Goal: Task Accomplishment & Management: Use online tool/utility

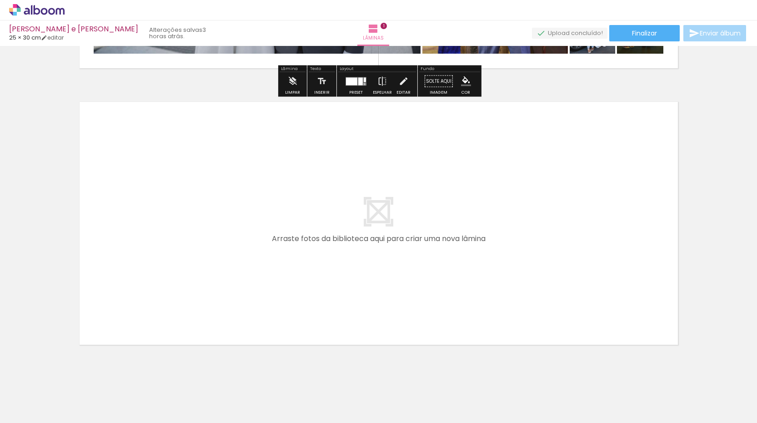
scroll to position [268, 0]
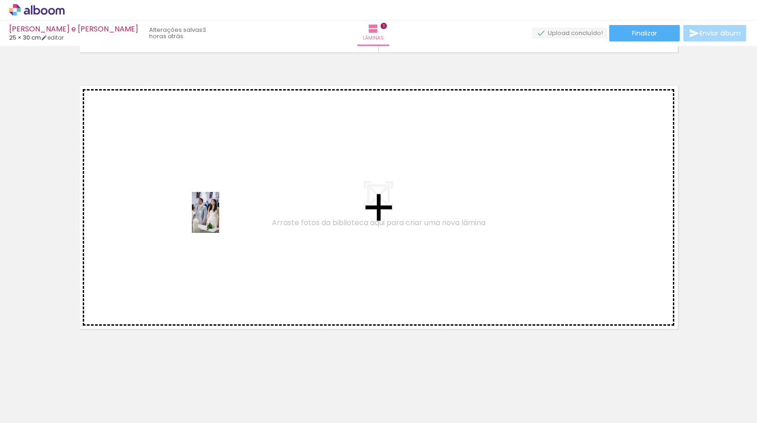
drag, startPoint x: 192, startPoint y: 390, endPoint x: 219, endPoint y: 219, distance: 173.0
click at [219, 219] on quentale-workspace at bounding box center [378, 211] width 757 height 423
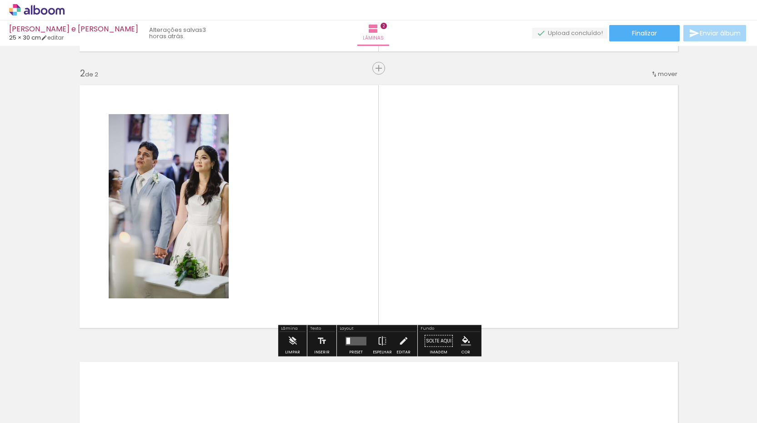
scroll to position [269, 0]
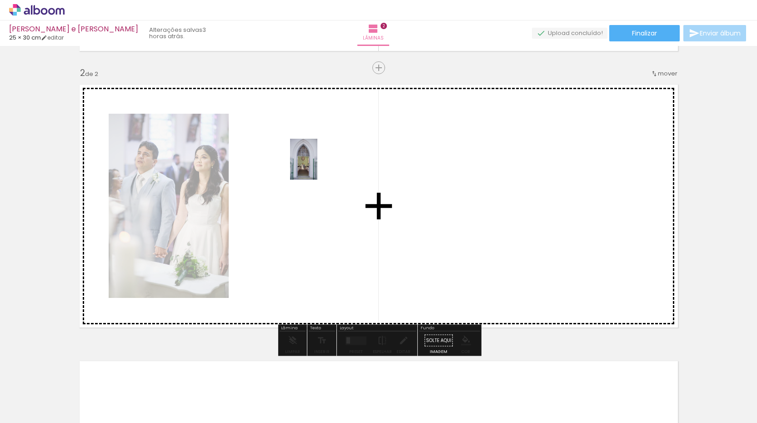
drag, startPoint x: 290, startPoint y: 393, endPoint x: 317, endPoint y: 166, distance: 228.3
click at [317, 166] on quentale-workspace at bounding box center [378, 211] width 757 height 423
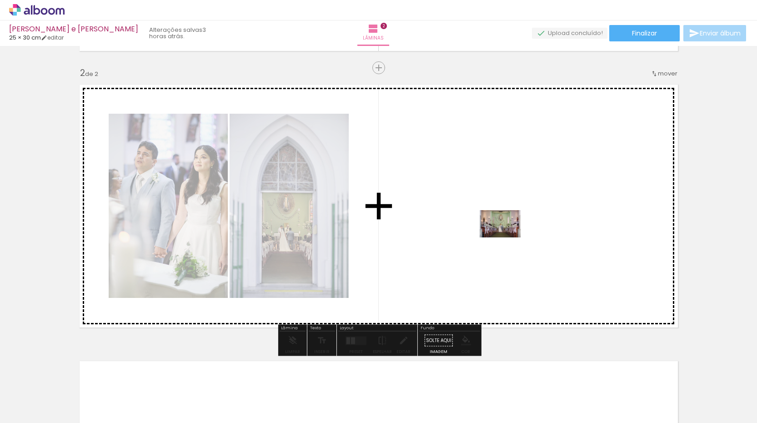
drag, startPoint x: 238, startPoint y: 393, endPoint x: 507, endPoint y: 237, distance: 310.9
click at [507, 237] on quentale-workspace at bounding box center [378, 211] width 757 height 423
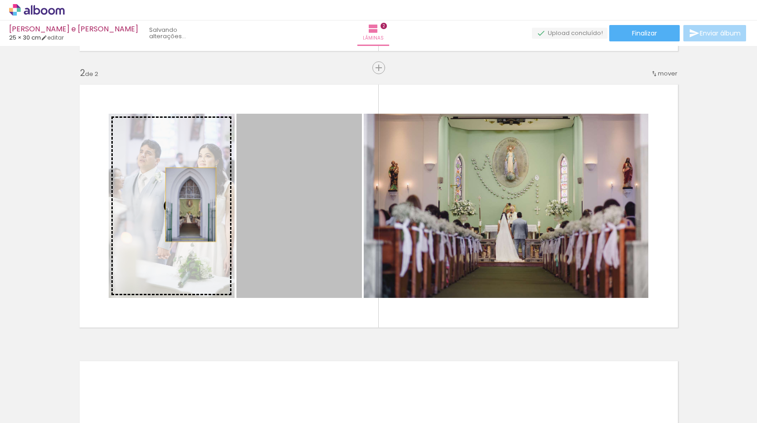
drag, startPoint x: 318, startPoint y: 209, endPoint x: 190, endPoint y: 204, distance: 127.3
click at [0, 0] on slot at bounding box center [0, 0] width 0 height 0
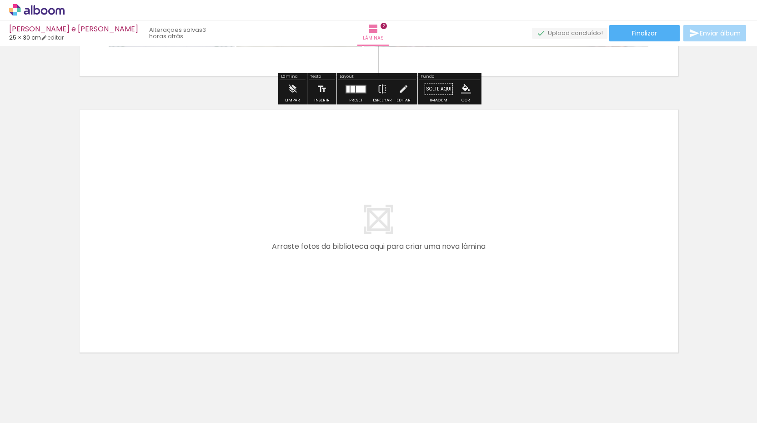
scroll to position [522, 0]
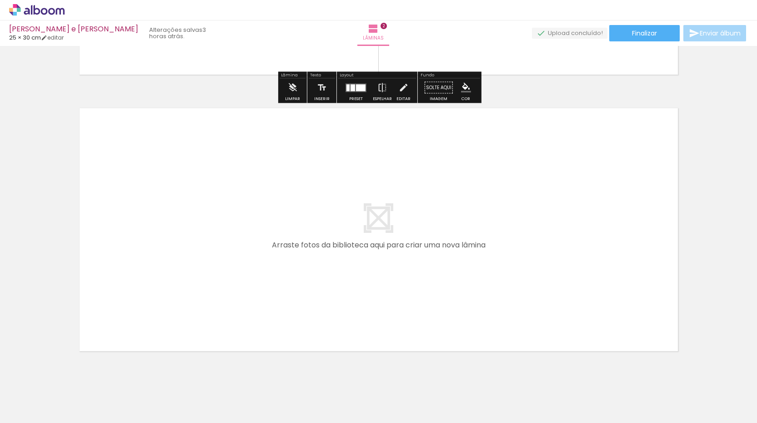
click at [346, 400] on div at bounding box center [345, 391] width 30 height 45
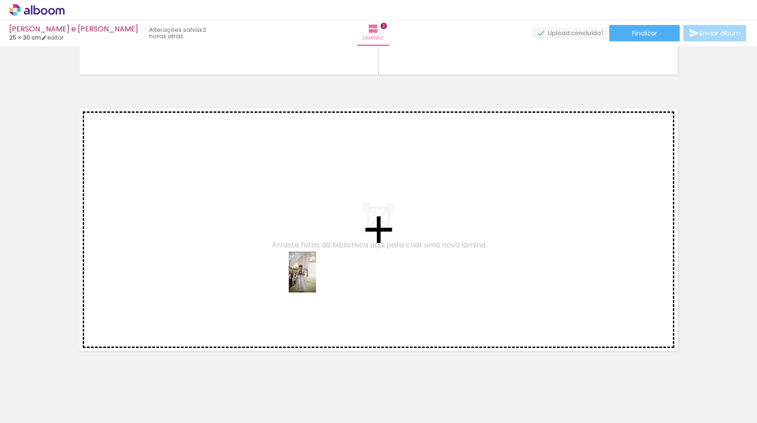
click at [316, 279] on quentale-workspace at bounding box center [378, 211] width 757 height 423
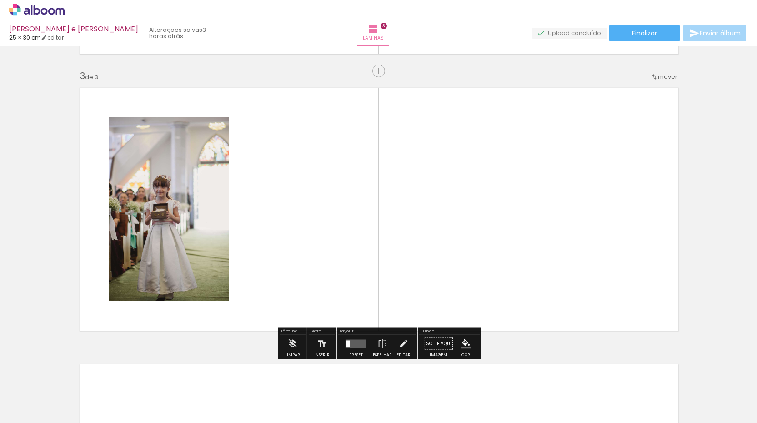
scroll to position [546, 0]
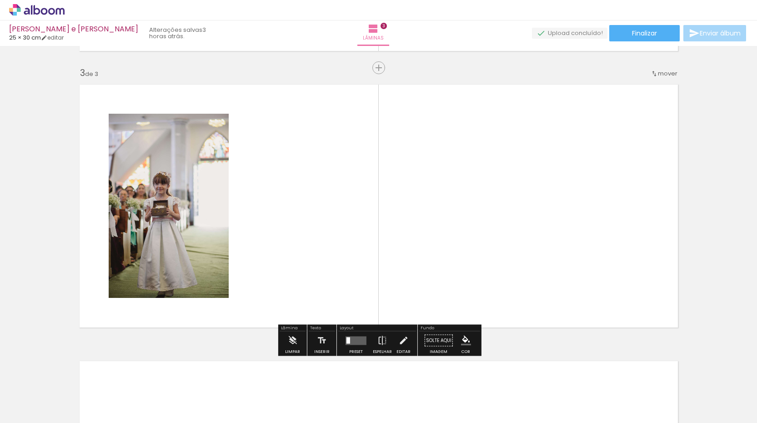
click at [393, 393] on div at bounding box center [396, 391] width 30 height 45
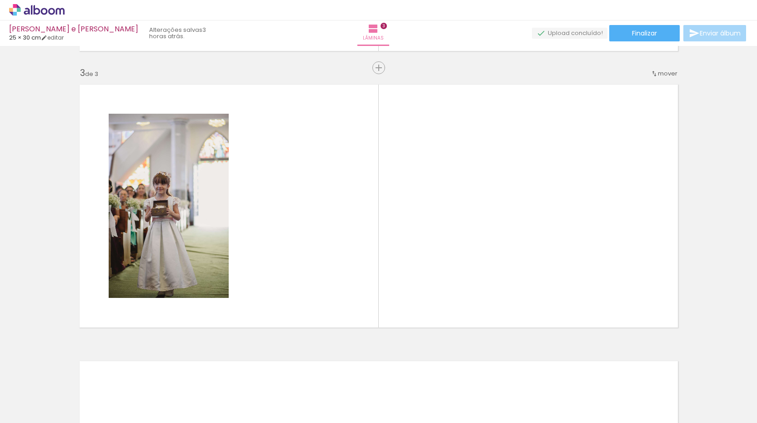
click at [393, 393] on div at bounding box center [396, 391] width 30 height 45
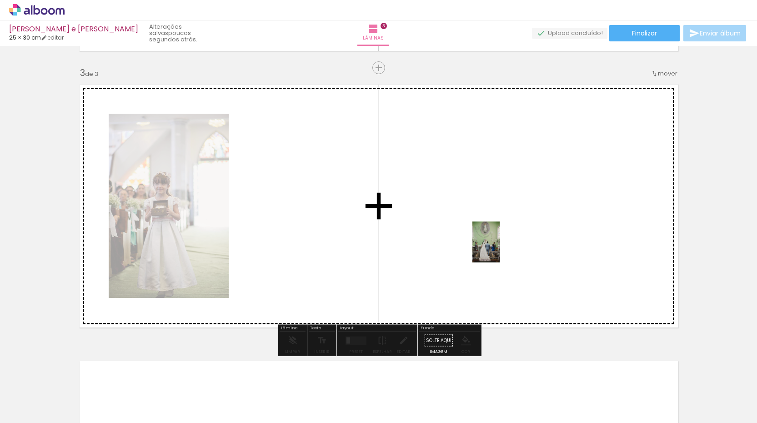
drag, startPoint x: 504, startPoint y: 404, endPoint x: 499, endPoint y: 249, distance: 155.0
click at [499, 249] on quentale-workspace at bounding box center [378, 211] width 757 height 423
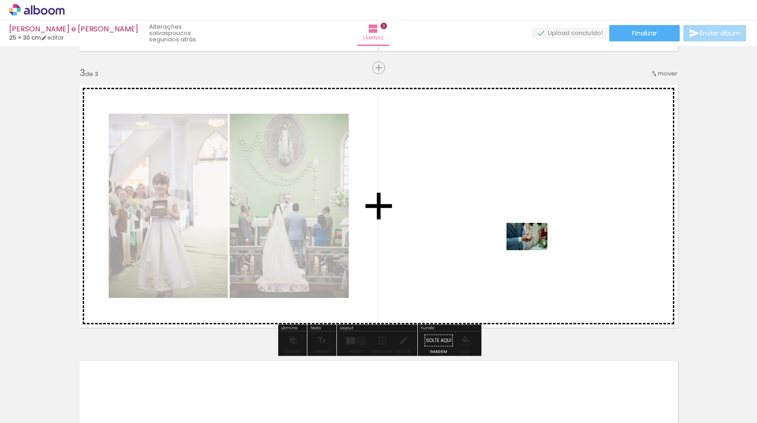
drag, startPoint x: 563, startPoint y: 396, endPoint x: 533, endPoint y: 250, distance: 148.9
click at [533, 250] on quentale-workspace at bounding box center [378, 211] width 757 height 423
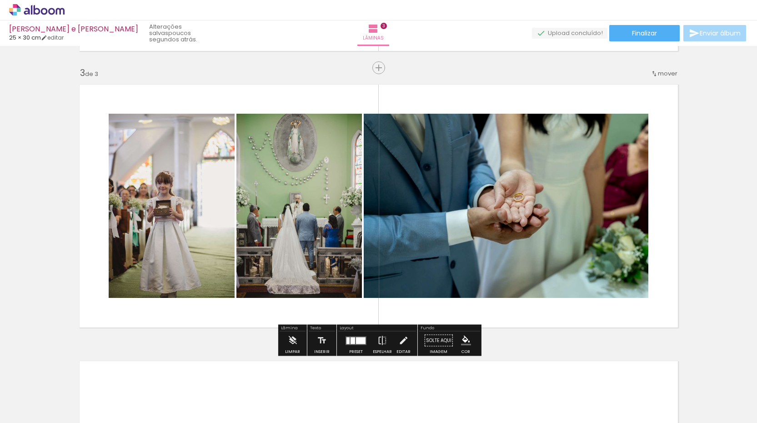
scroll to position [0, 2546]
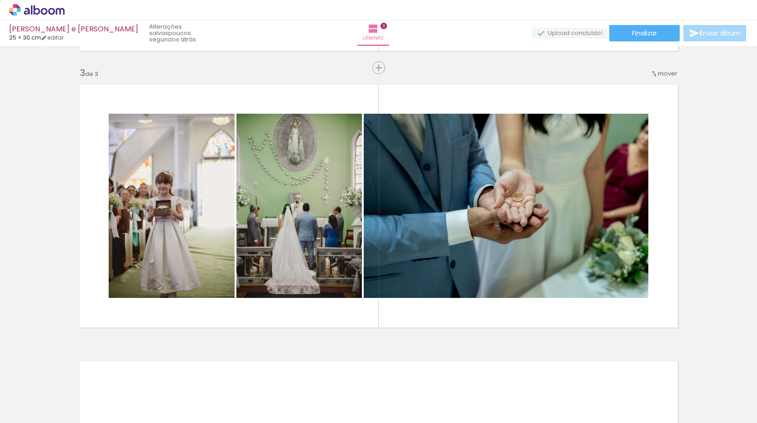
click at [543, 393] on div at bounding box center [547, 392] width 41 height 27
click at [568, 393] on div at bounding box center [566, 392] width 45 height 30
click at [612, 396] on div at bounding box center [618, 391] width 30 height 45
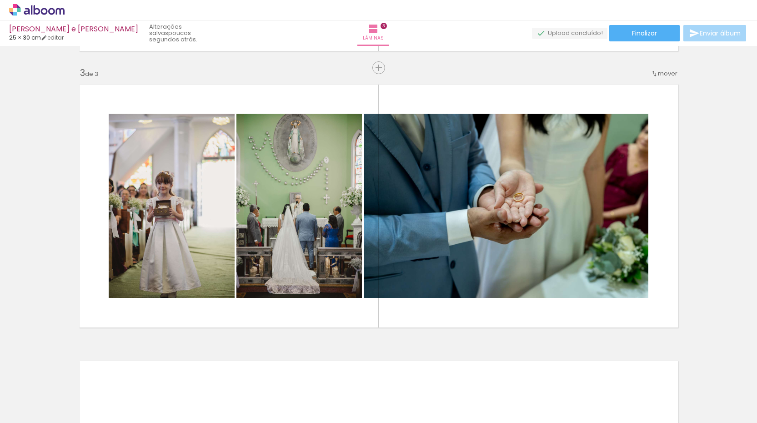
click at [667, 401] on div at bounding box center [668, 392] width 45 height 30
click at [712, 401] on div at bounding box center [719, 391] width 30 height 45
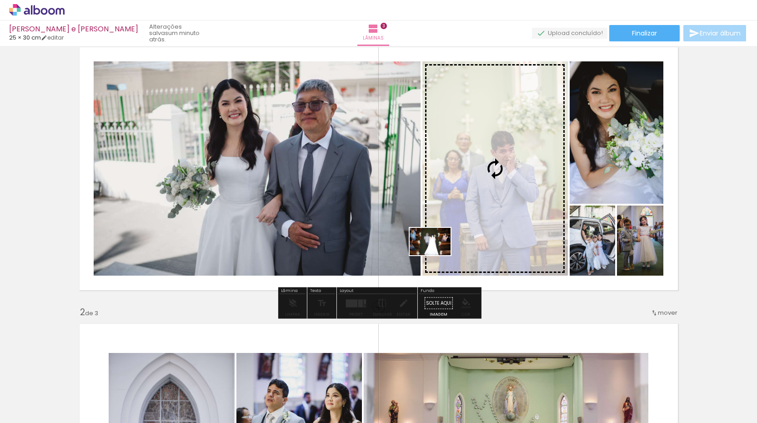
drag, startPoint x: 569, startPoint y: 397, endPoint x: 437, endPoint y: 254, distance: 194.5
click at [437, 254] on quentale-workspace at bounding box center [378, 211] width 757 height 423
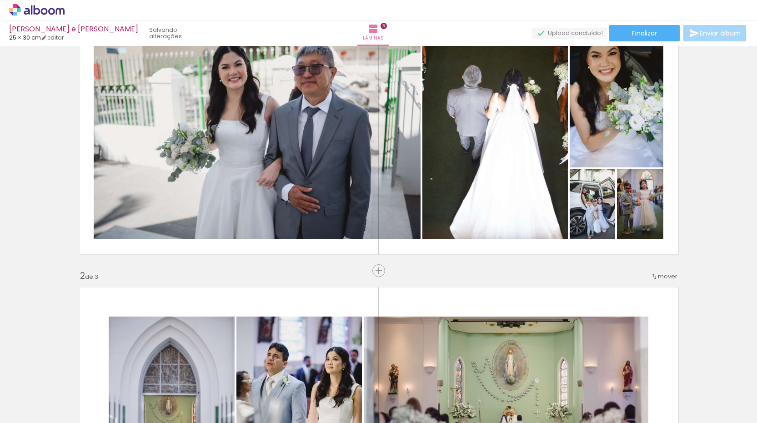
scroll to position [0, 0]
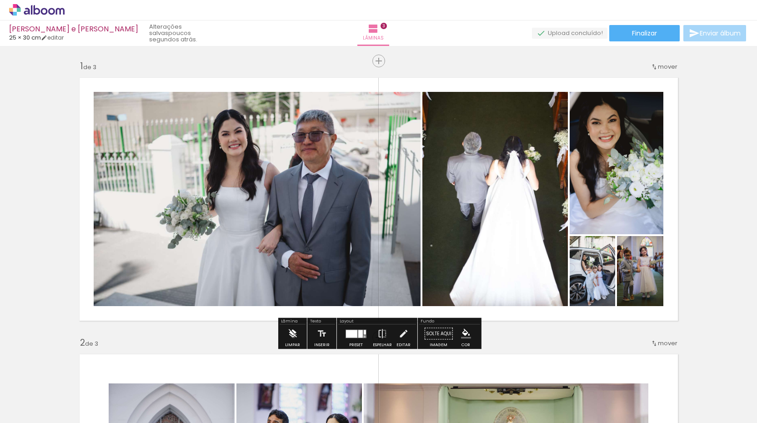
click at [293, 335] on iron-icon at bounding box center [292, 333] width 10 height 18
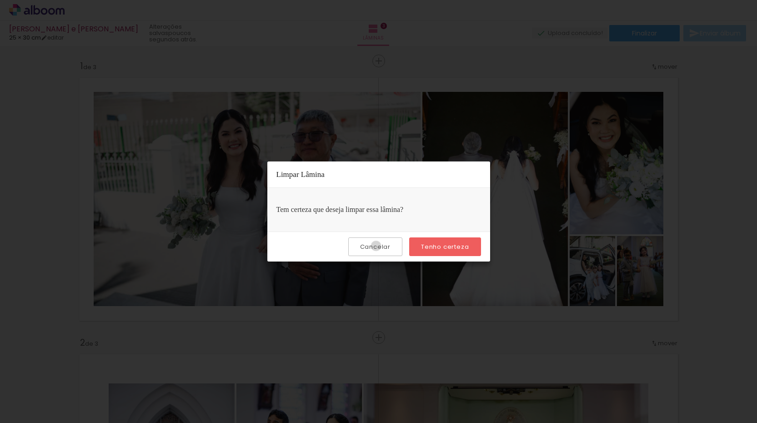
click at [0, 0] on slot "Cancelar" at bounding box center [0, 0] width 0 height 0
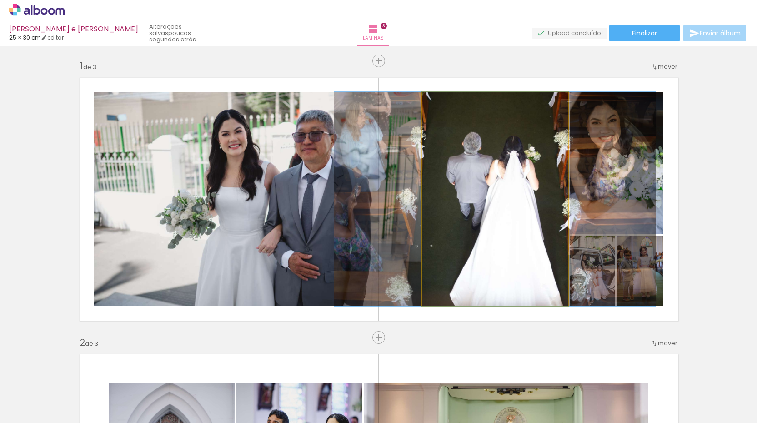
click at [431, 103] on iron-icon at bounding box center [431, 101] width 9 height 9
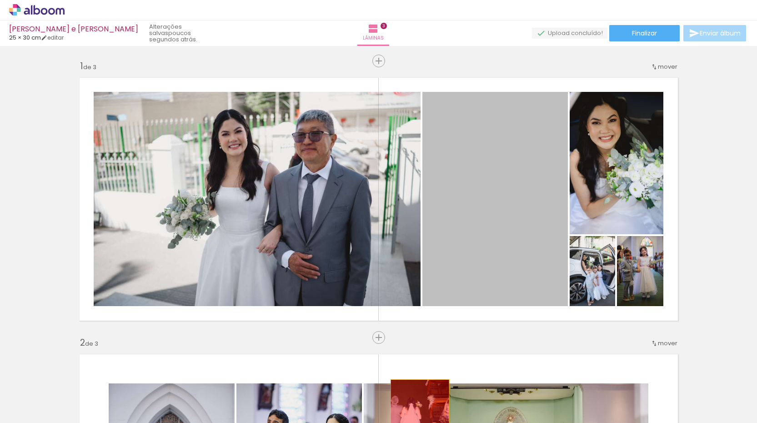
drag, startPoint x: 458, startPoint y: 180, endPoint x: 419, endPoint y: 422, distance: 244.8
click at [419, 422] on quentale-workspace at bounding box center [378, 211] width 757 height 423
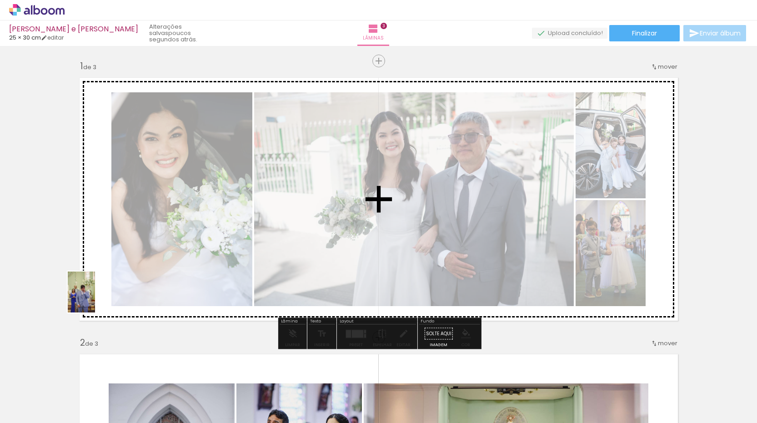
drag, startPoint x: 143, startPoint y: 403, endPoint x: 95, endPoint y: 299, distance: 115.1
click at [95, 299] on quentale-workspace at bounding box center [378, 211] width 757 height 423
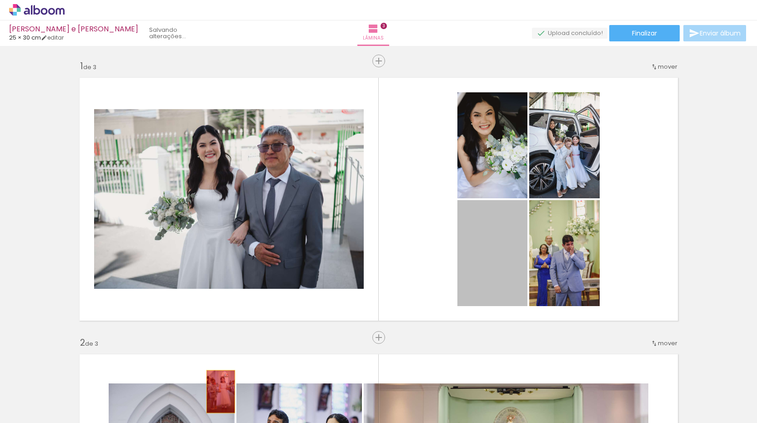
drag, startPoint x: 489, startPoint y: 243, endPoint x: 220, endPoint y: 391, distance: 307.7
click at [220, 391] on quentale-workspace at bounding box center [378, 211] width 757 height 423
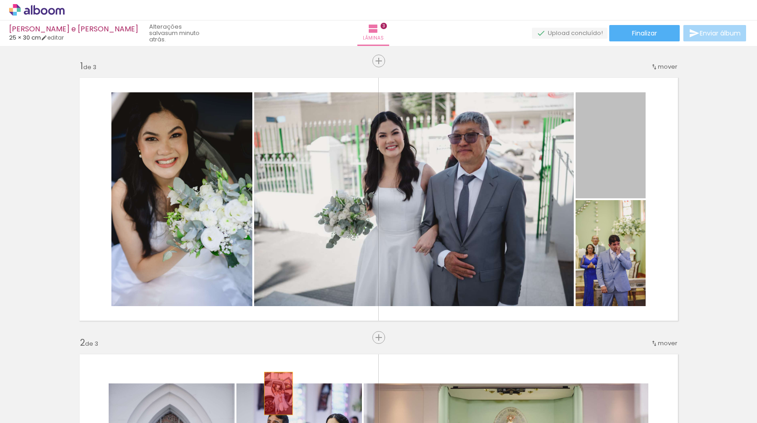
drag, startPoint x: 601, startPoint y: 140, endPoint x: 278, endPoint y: 393, distance: 410.4
click at [278, 393] on quentale-workspace at bounding box center [378, 211] width 757 height 423
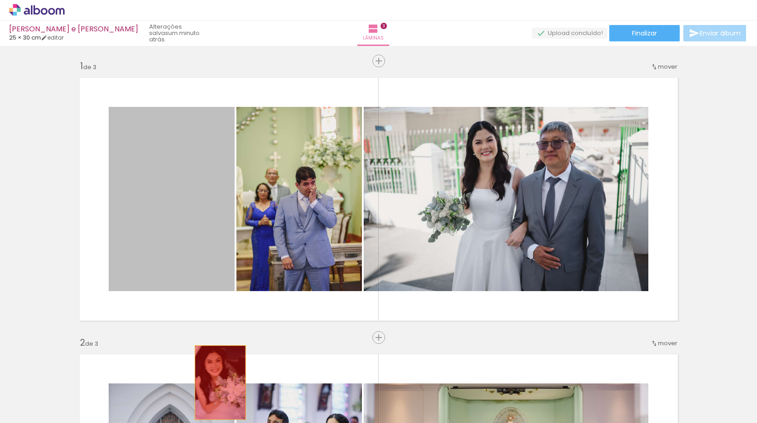
drag, startPoint x: 203, startPoint y: 242, endPoint x: 220, endPoint y: 382, distance: 141.0
click at [220, 382] on quentale-workspace at bounding box center [378, 211] width 757 height 423
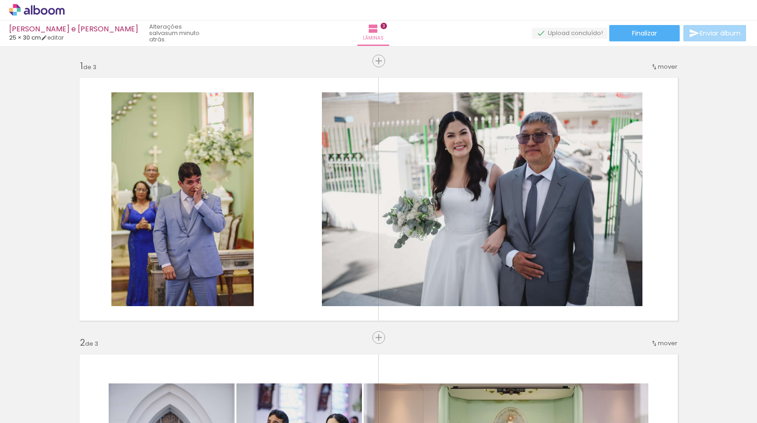
scroll to position [0, 2883]
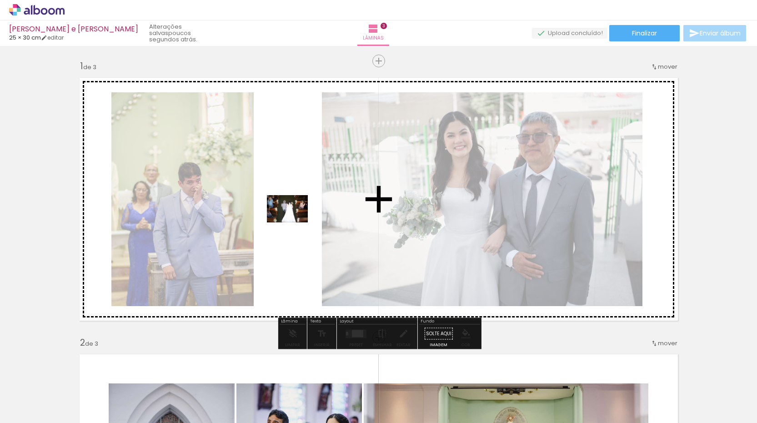
drag, startPoint x: 560, startPoint y: 390, endPoint x: 294, endPoint y: 222, distance: 314.7
click at [294, 222] on quentale-workspace at bounding box center [378, 211] width 757 height 423
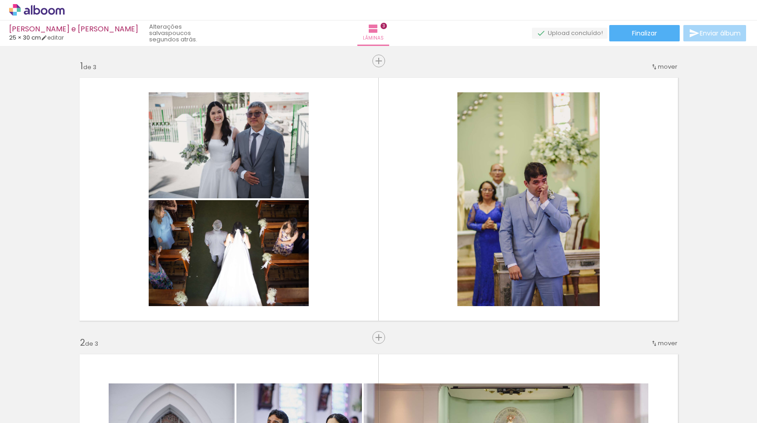
click at [663, 342] on span "mover" at bounding box center [668, 343] width 20 height 9
click at [648, 356] on span "Posição atual:" at bounding box center [637, 356] width 41 height 15
click at [643, 341] on span "1" at bounding box center [644, 341] width 2 height 15
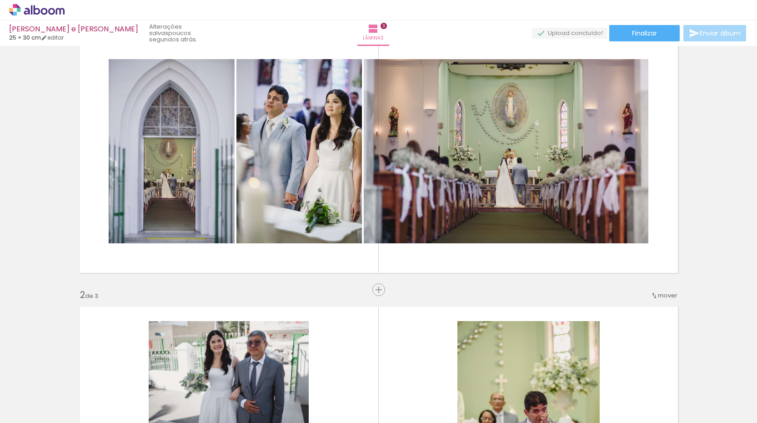
scroll to position [0, 0]
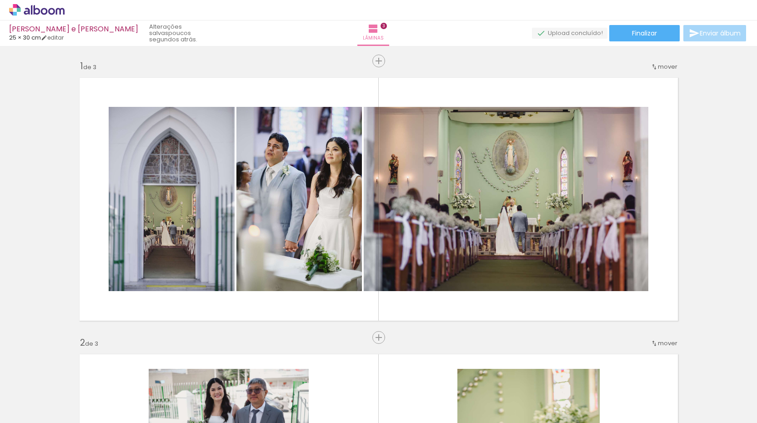
click at [661, 344] on span "mover" at bounding box center [668, 343] width 20 height 9
click at [658, 356] on span "2" at bounding box center [660, 356] width 5 height 15
click at [639, 356] on span "Posição atual:" at bounding box center [637, 356] width 41 height 15
click at [638, 337] on span "antes da" at bounding box center [630, 341] width 26 height 15
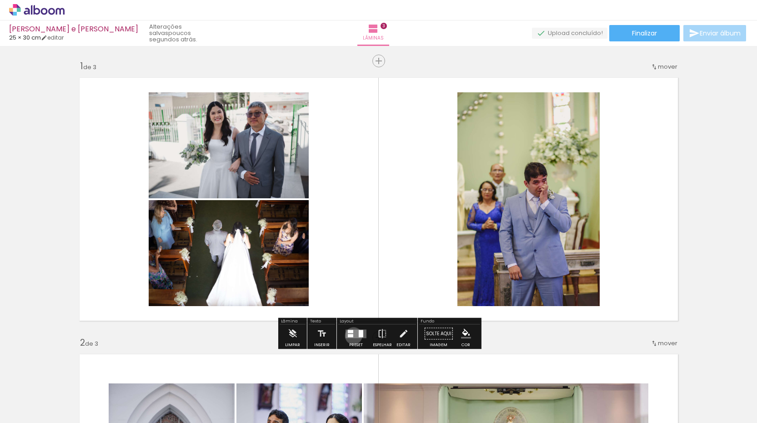
click at [351, 335] on quentale-layouter at bounding box center [355, 333] width 21 height 9
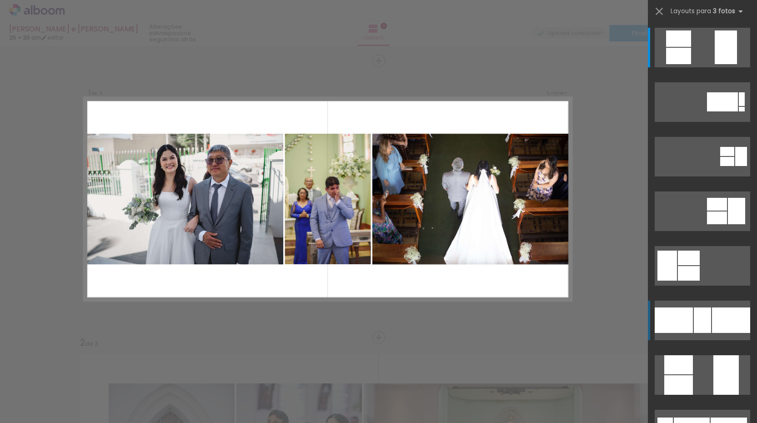
click at [697, 314] on div at bounding box center [701, 319] width 17 height 25
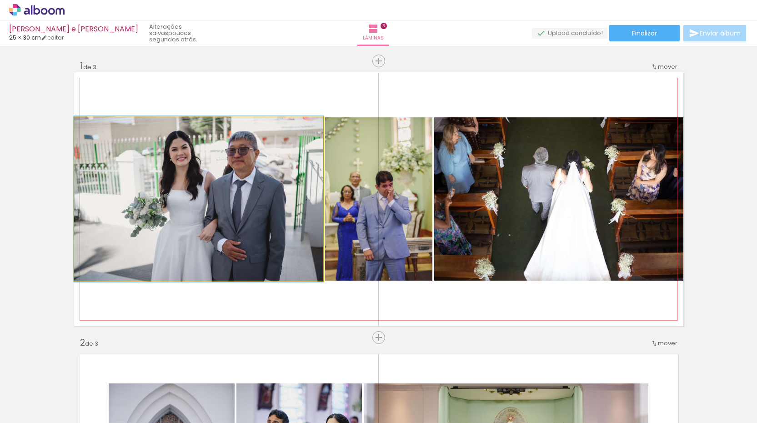
click at [165, 206] on quentale-photo at bounding box center [198, 198] width 249 height 163
click at [131, 210] on quentale-photo at bounding box center [198, 198] width 249 height 163
click at [121, 166] on quentale-photo at bounding box center [198, 198] width 249 height 163
click at [257, 229] on quentale-photo at bounding box center [198, 198] width 249 height 163
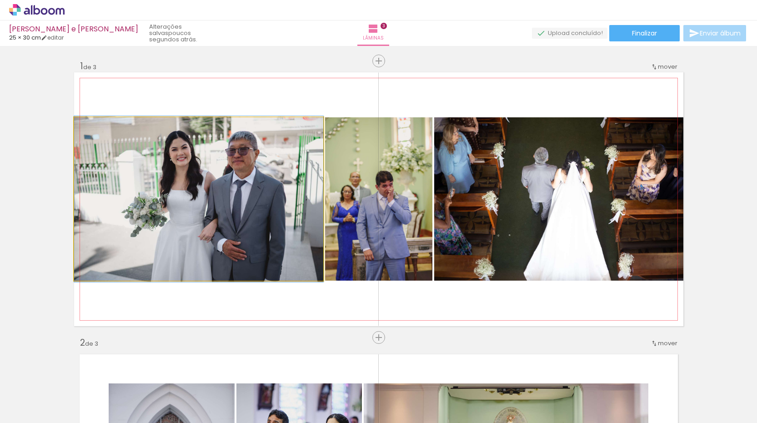
click at [257, 229] on quentale-photo at bounding box center [198, 198] width 249 height 163
click at [84, 127] on iron-icon at bounding box center [83, 126] width 9 height 9
drag, startPoint x: 93, startPoint y: 125, endPoint x: 67, endPoint y: 125, distance: 25.9
type paper-slider "100"
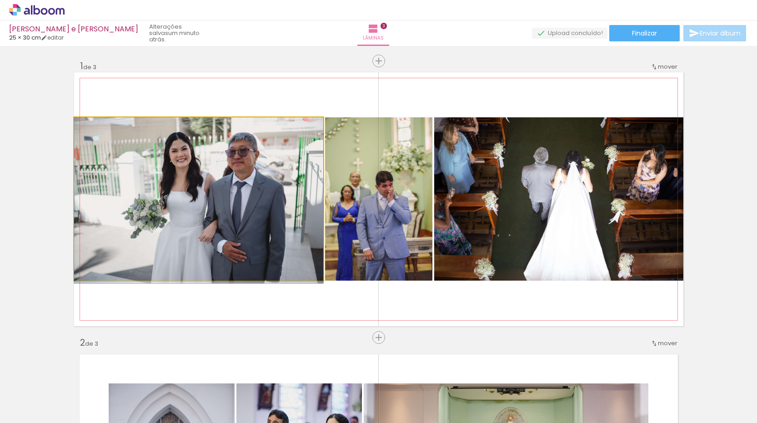
drag, startPoint x: 291, startPoint y: 175, endPoint x: 264, endPoint y: 182, distance: 27.6
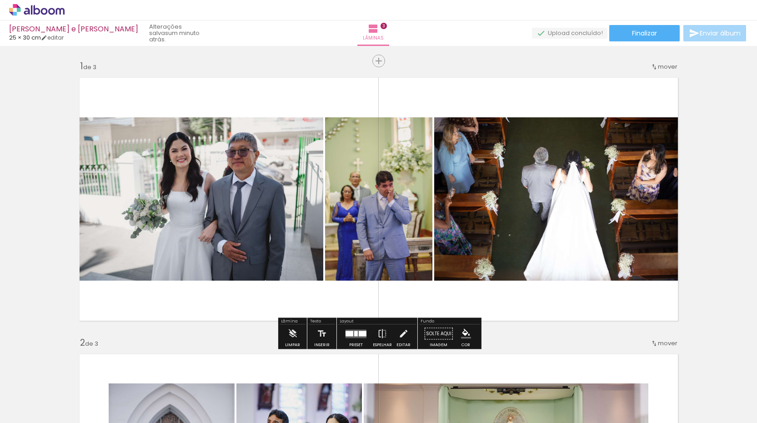
click at [146, 193] on quentale-photo at bounding box center [198, 198] width 249 height 163
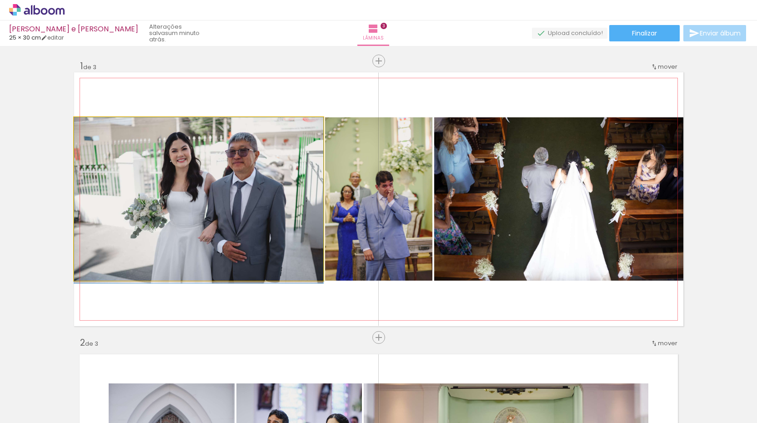
click at [146, 193] on quentale-photo at bounding box center [198, 198] width 249 height 163
click at [214, 159] on quentale-photo at bounding box center [198, 198] width 249 height 163
click at [214, 160] on quentale-photo at bounding box center [198, 198] width 249 height 163
drag, startPoint x: 98, startPoint y: 128, endPoint x: 61, endPoint y: 164, distance: 51.4
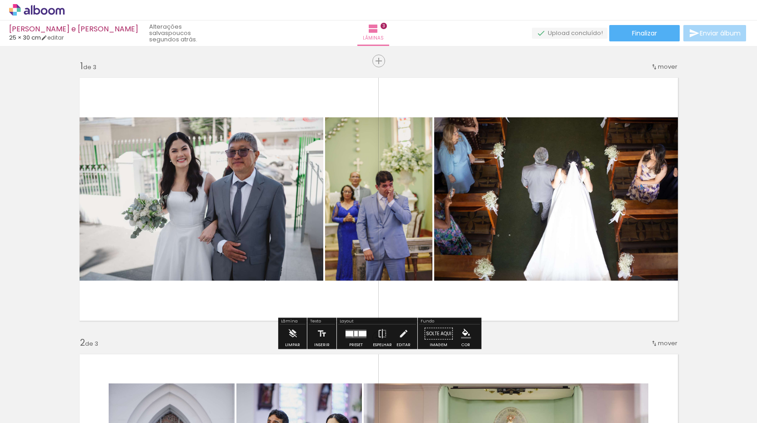
click at [350, 336] on quentale-layouter at bounding box center [355, 333] width 21 height 9
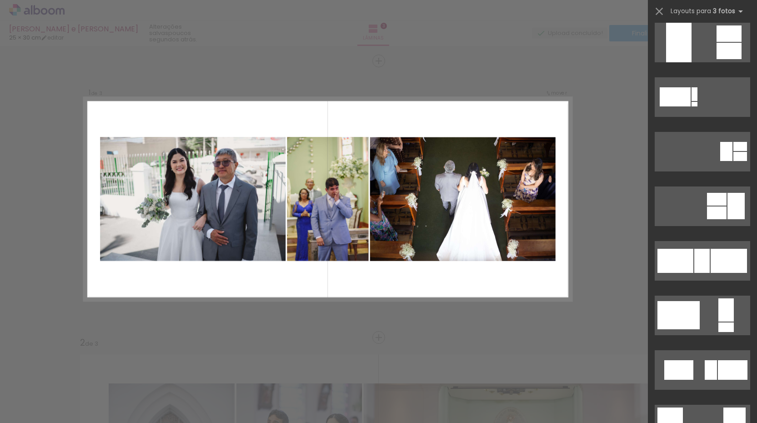
scroll to position [497, 0]
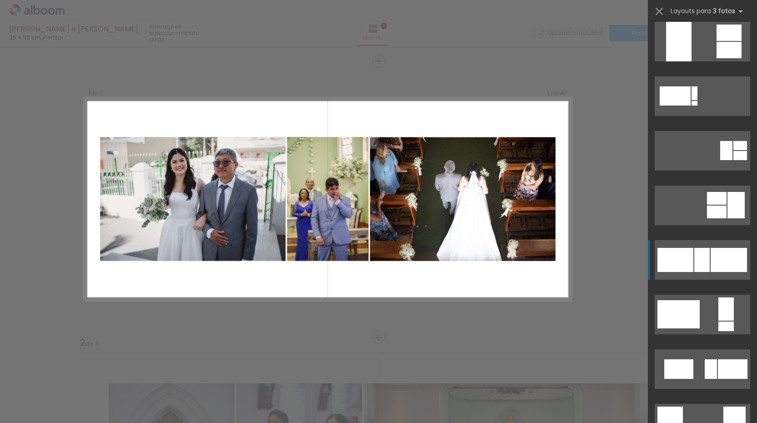
drag, startPoint x: 678, startPoint y: 254, endPoint x: 673, endPoint y: 263, distance: 9.6
click at [673, 263] on div at bounding box center [675, 260] width 36 height 24
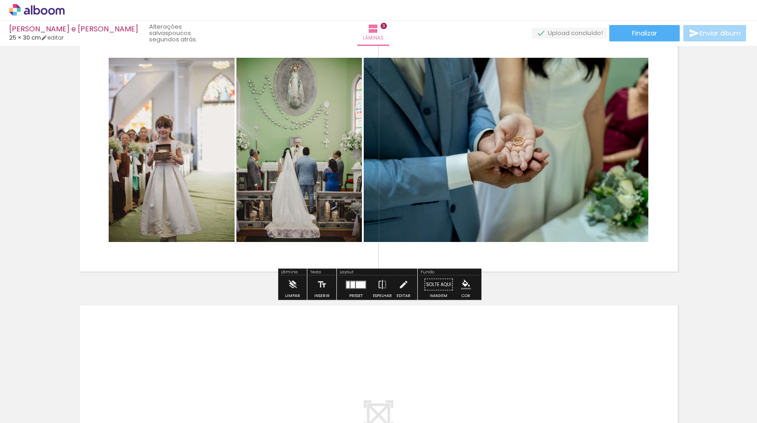
scroll to position [821, 0]
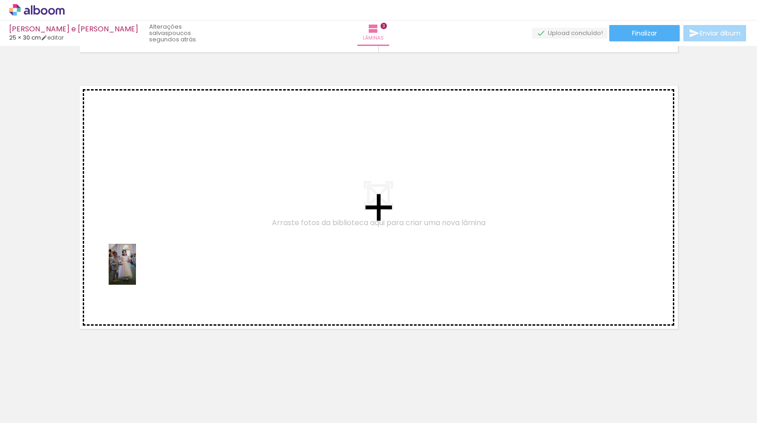
drag, startPoint x: 96, startPoint y: 386, endPoint x: 136, endPoint y: 271, distance: 121.6
click at [136, 271] on quentale-workspace at bounding box center [378, 211] width 757 height 423
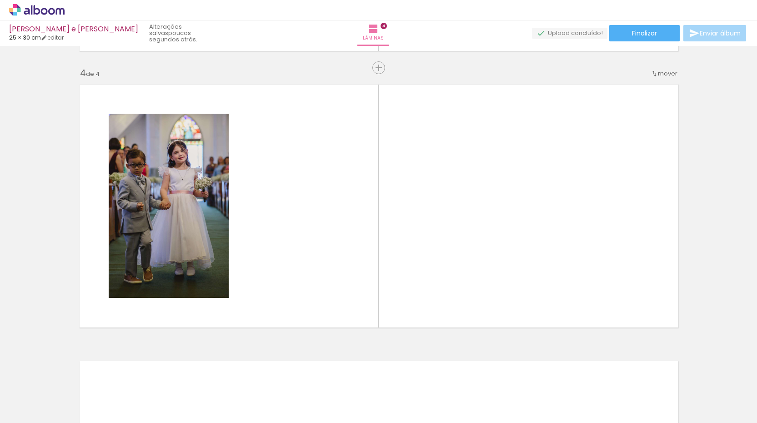
scroll to position [0, 2296]
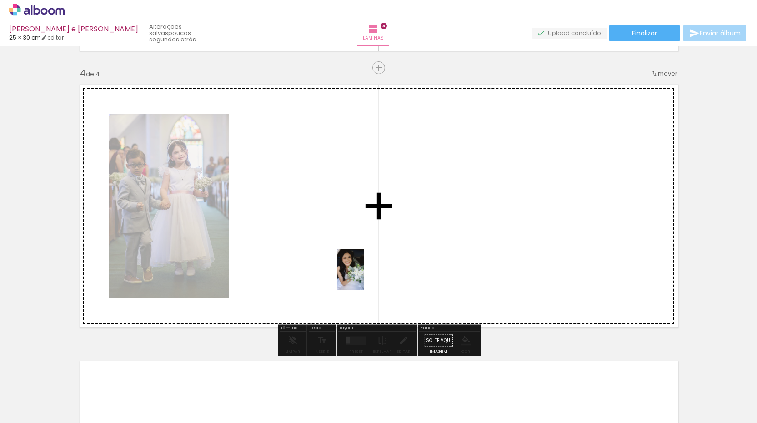
drag, startPoint x: 503, startPoint y: 394, endPoint x: 359, endPoint y: 271, distance: 189.1
click at [359, 271] on quentale-workspace at bounding box center [378, 211] width 757 height 423
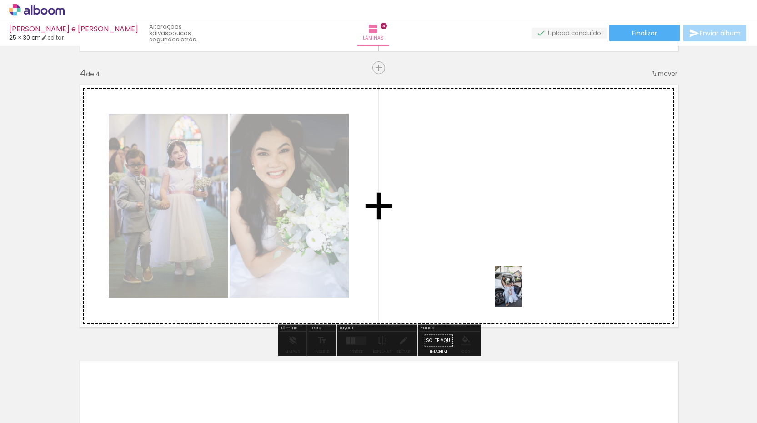
drag, startPoint x: 552, startPoint y: 399, endPoint x: 520, endPoint y: 289, distance: 114.4
click at [520, 289] on quentale-workspace at bounding box center [378, 211] width 757 height 423
